Goal: Task Accomplishment & Management: Use online tool/utility

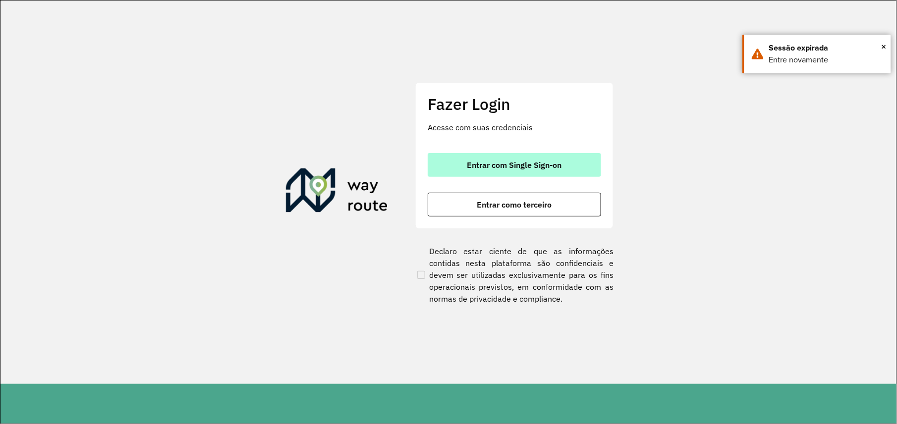
click at [530, 169] on font "Entrar com Single Sign-on" at bounding box center [515, 165] width 95 height 10
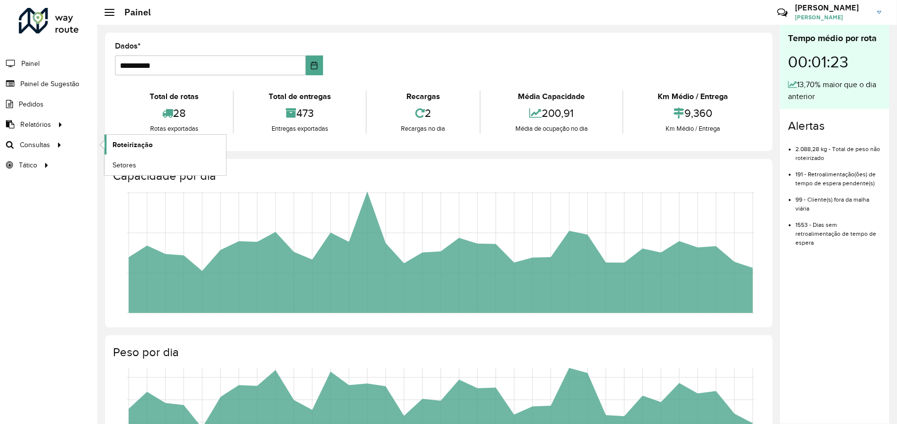
click at [133, 143] on span "Roteirização" at bounding box center [133, 145] width 40 height 10
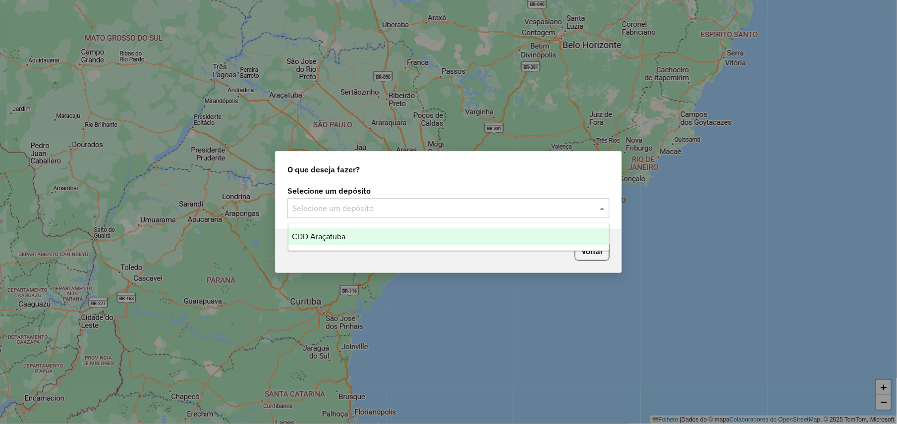
click at [338, 200] on div "Selecione um depósito" at bounding box center [449, 208] width 322 height 20
click at [329, 237] on span "CDD Araçatuba" at bounding box center [320, 237] width 54 height 8
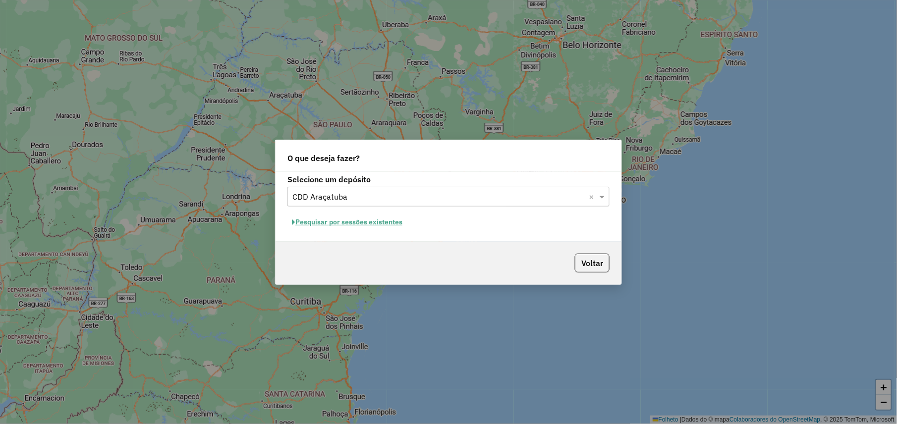
click at [384, 220] on font "Pesquisar por sessões existentes" at bounding box center [348, 222] width 107 height 9
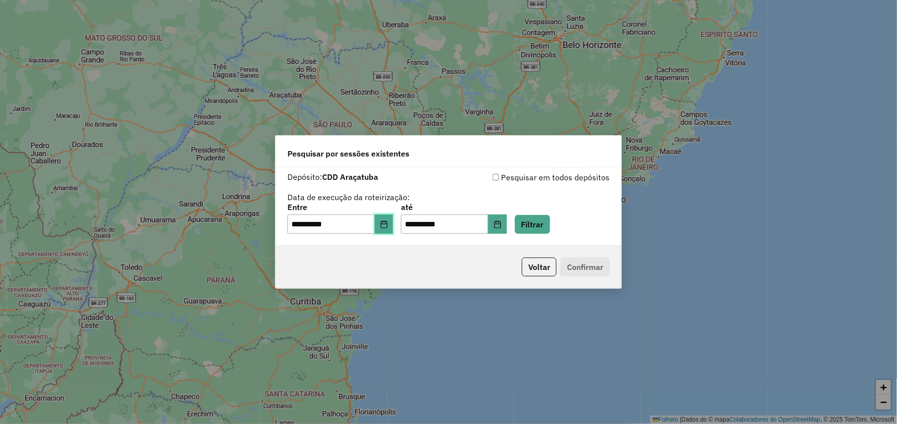
click at [393, 219] on button "Escolha a data" at bounding box center [384, 225] width 19 height 20
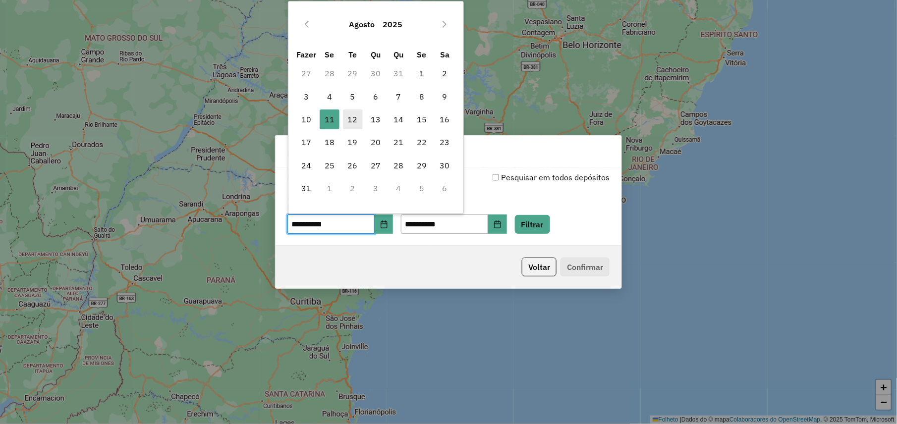
click at [346, 118] on span "12" at bounding box center [353, 120] width 20 height 20
type input "**********"
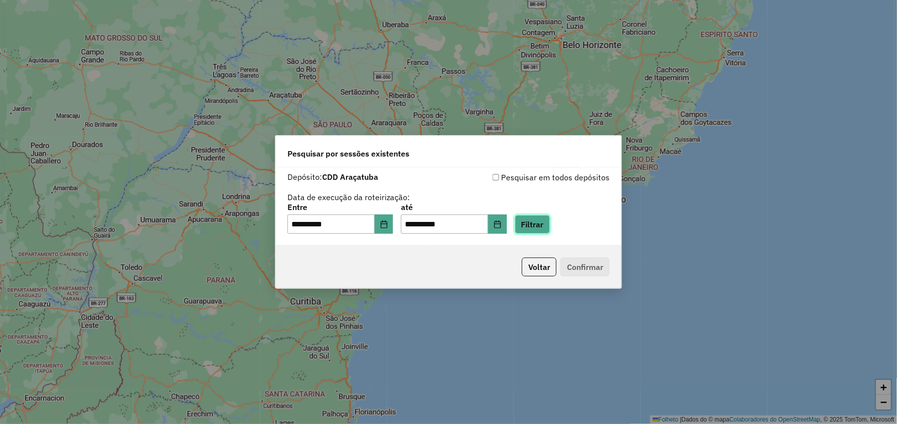
click at [550, 225] on button "Filtrar" at bounding box center [532, 224] width 35 height 19
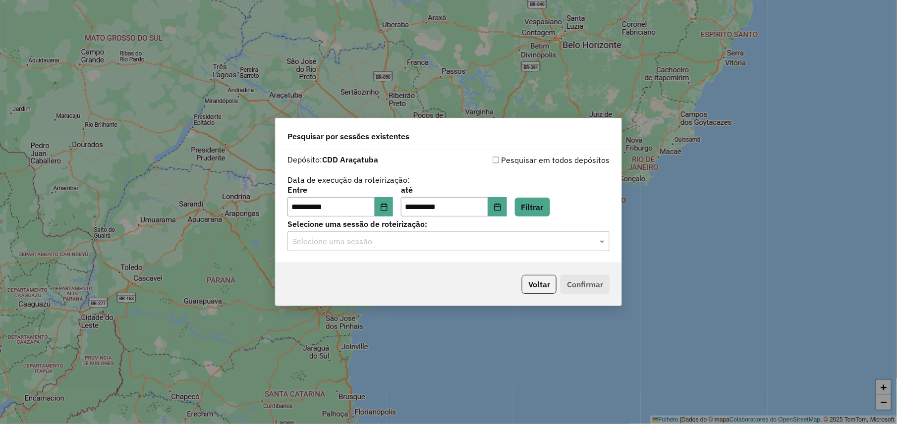
click at [373, 246] on input "text" at bounding box center [439, 242] width 293 height 12
click at [365, 270] on span "1228402 - [DATE] 18:57" at bounding box center [332, 270] width 79 height 8
click at [597, 284] on button "Confirmar" at bounding box center [585, 284] width 49 height 19
